Goal: Check status: Check status

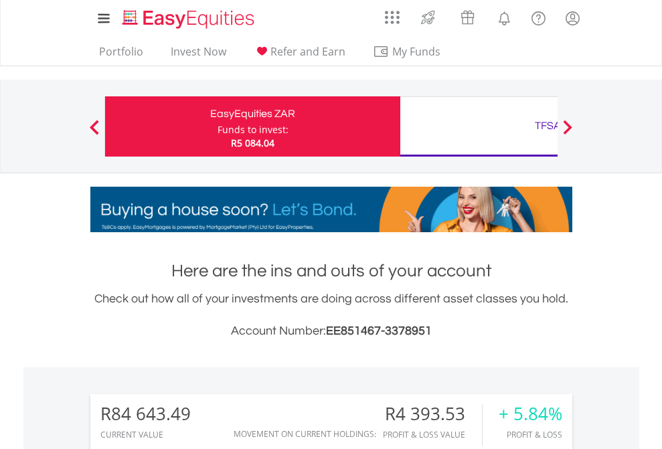
click at [218, 127] on div "Funds to invest:" at bounding box center [253, 129] width 71 height 13
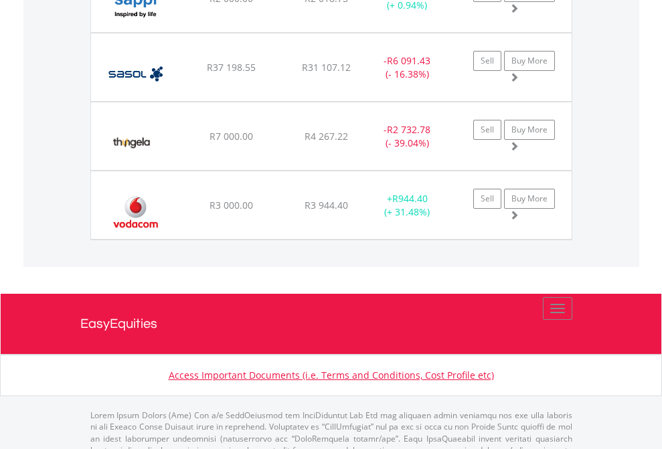
scroll to position [129, 210]
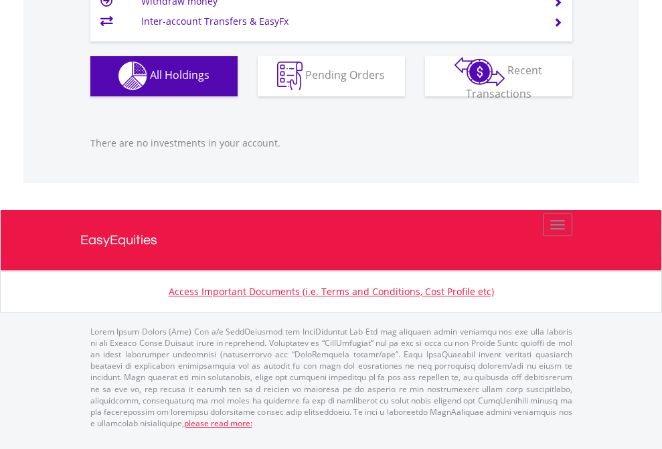
scroll to position [129, 210]
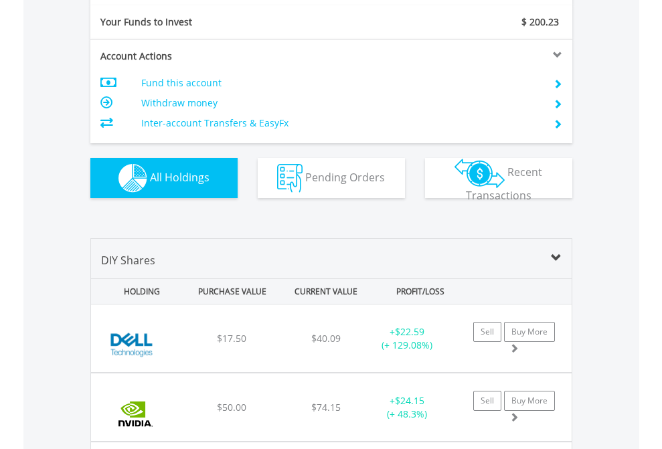
scroll to position [1490, 0]
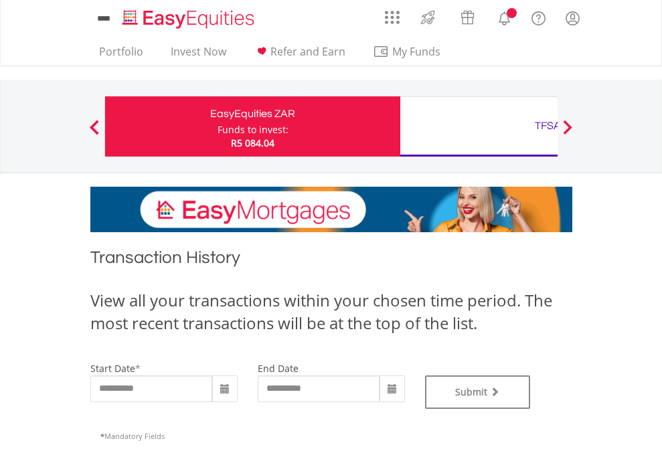
type input "**********"
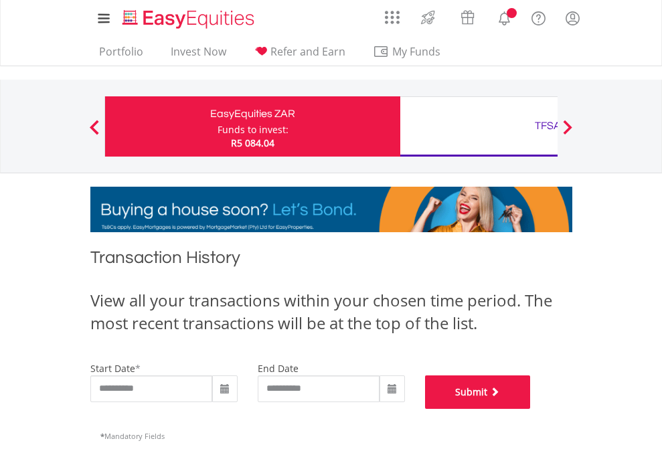
click at [531, 409] on button "Submit" at bounding box center [478, 392] width 106 height 33
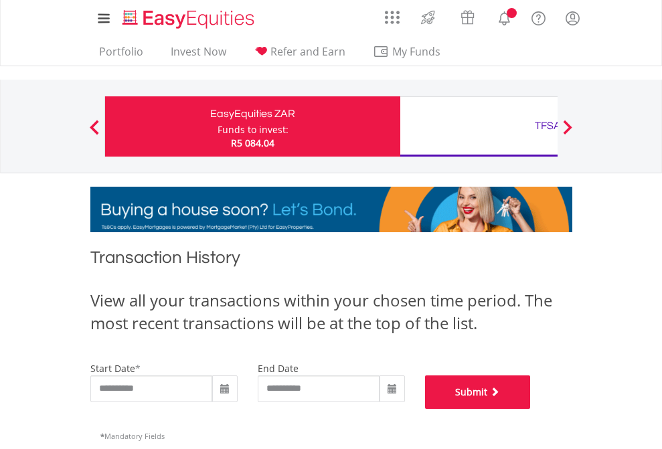
scroll to position [543, 0]
